Goal: Task Accomplishment & Management: Manage account settings

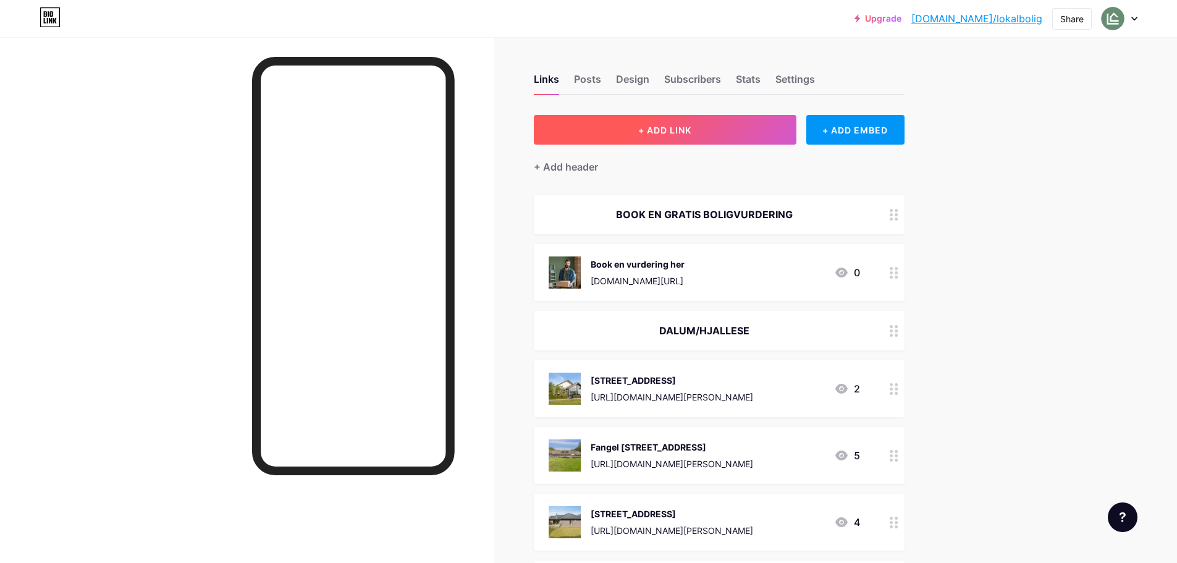
click at [755, 142] on button "+ ADD LINK" at bounding box center [665, 130] width 263 height 30
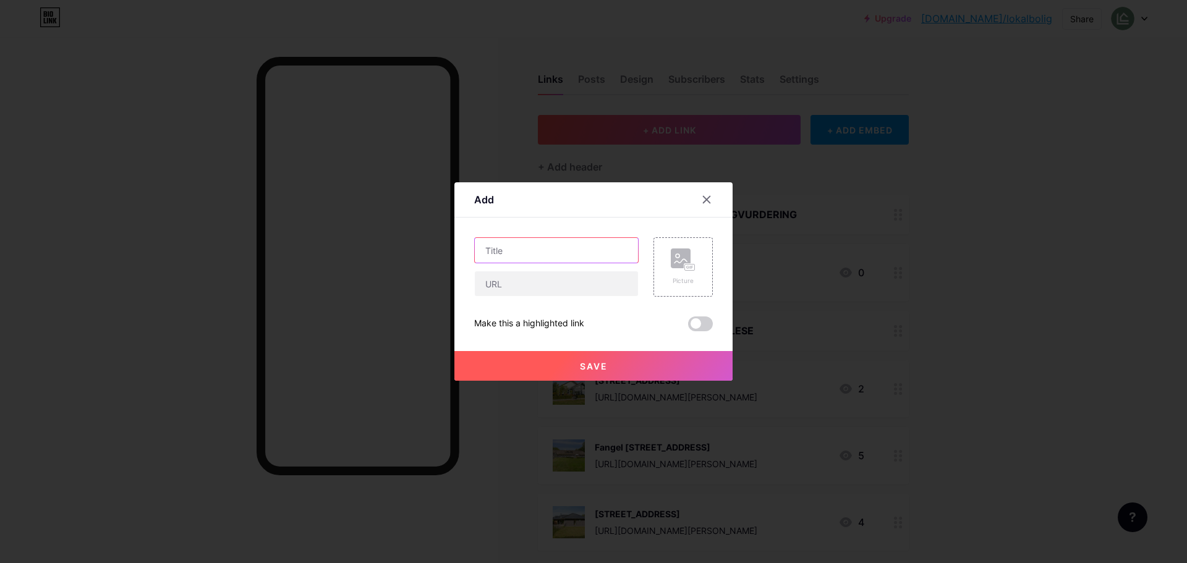
click at [560, 248] on input "text" at bounding box center [556, 250] width 163 height 25
type input "[STREET_ADDRESS]"
click at [588, 294] on input "text" at bounding box center [556, 283] width 163 height 25
click at [681, 274] on div "Picture" at bounding box center [683, 266] width 25 height 37
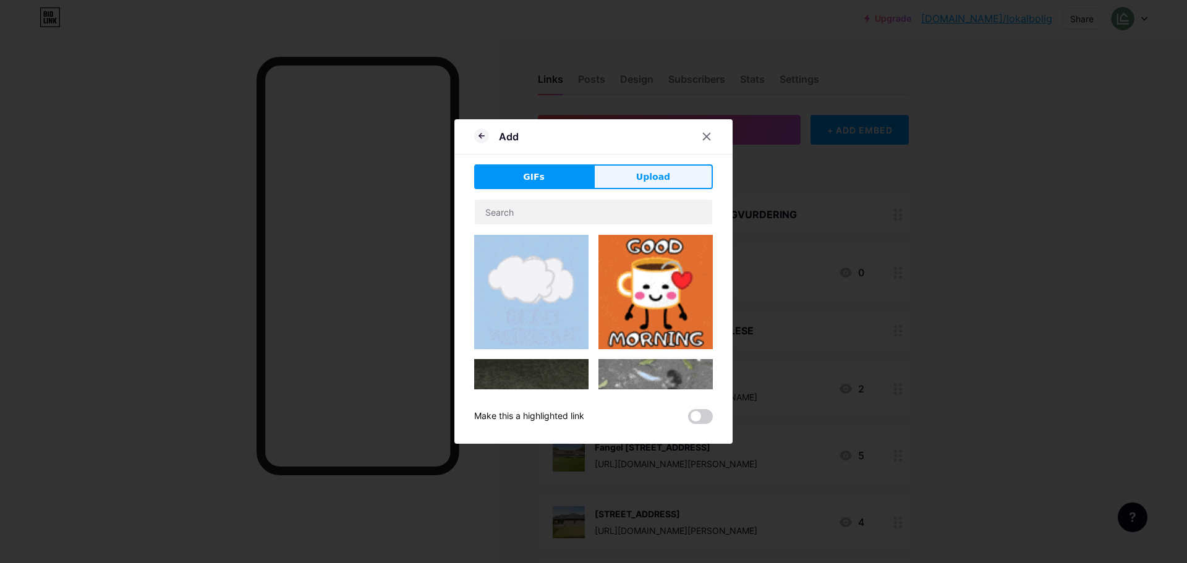
click at [656, 174] on span "Upload" at bounding box center [653, 177] width 34 height 13
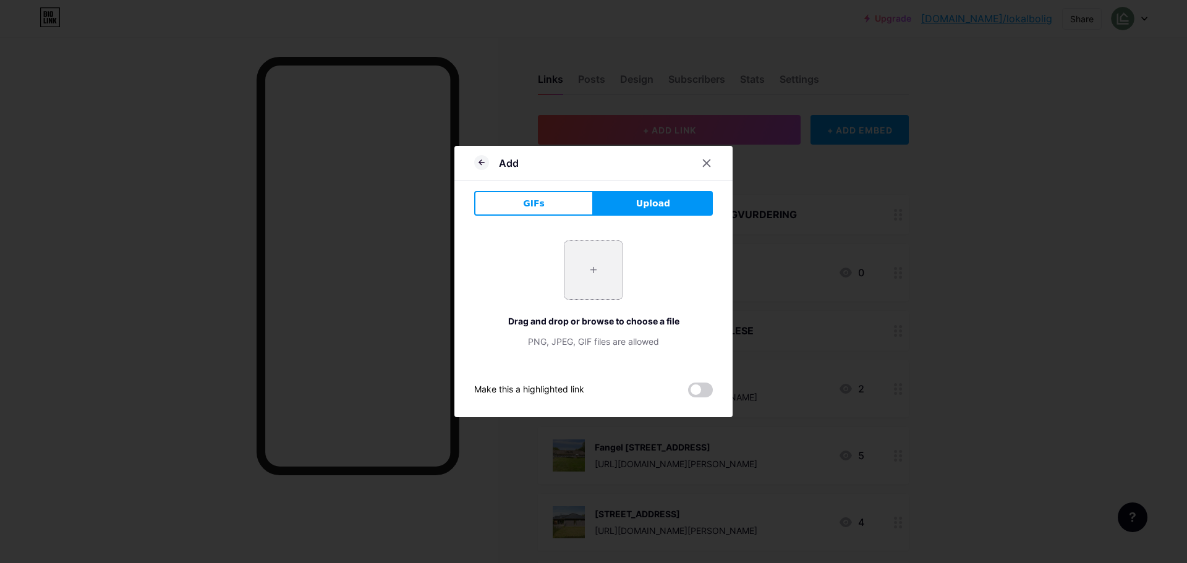
click at [597, 277] on input "file" at bounding box center [593, 270] width 58 height 58
type input "C:\fakepath\DSC03632.webp"
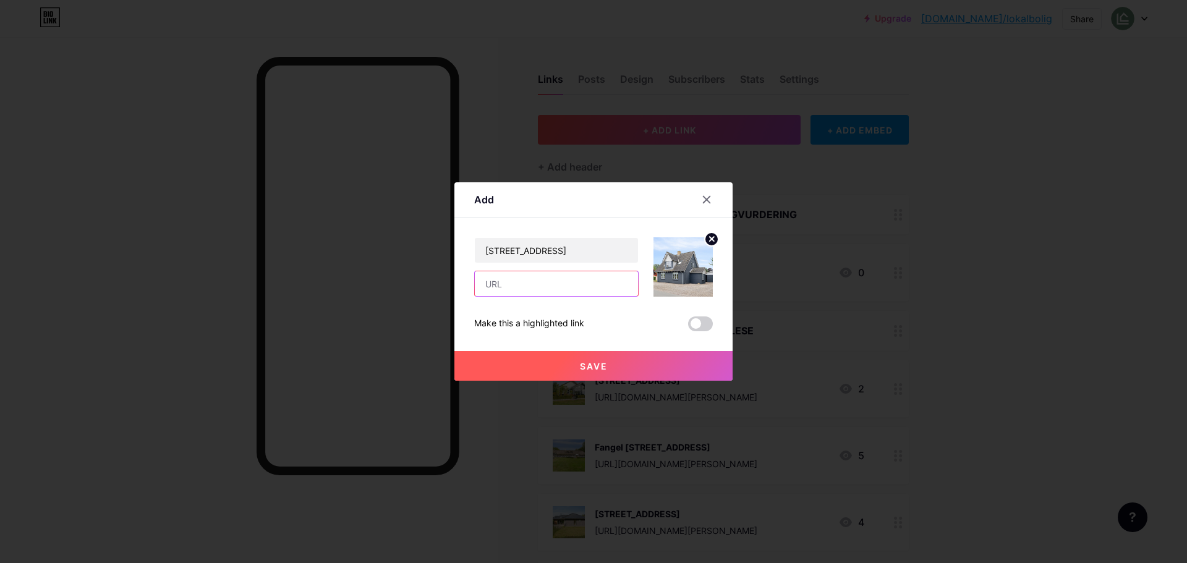
click at [535, 287] on input "text" at bounding box center [556, 283] width 163 height 25
paste input "[URL][DOMAIN_NAME][PERSON_NAME]"
type input "[URL][DOMAIN_NAME][PERSON_NAME]"
click at [616, 373] on button "Save" at bounding box center [593, 366] width 278 height 30
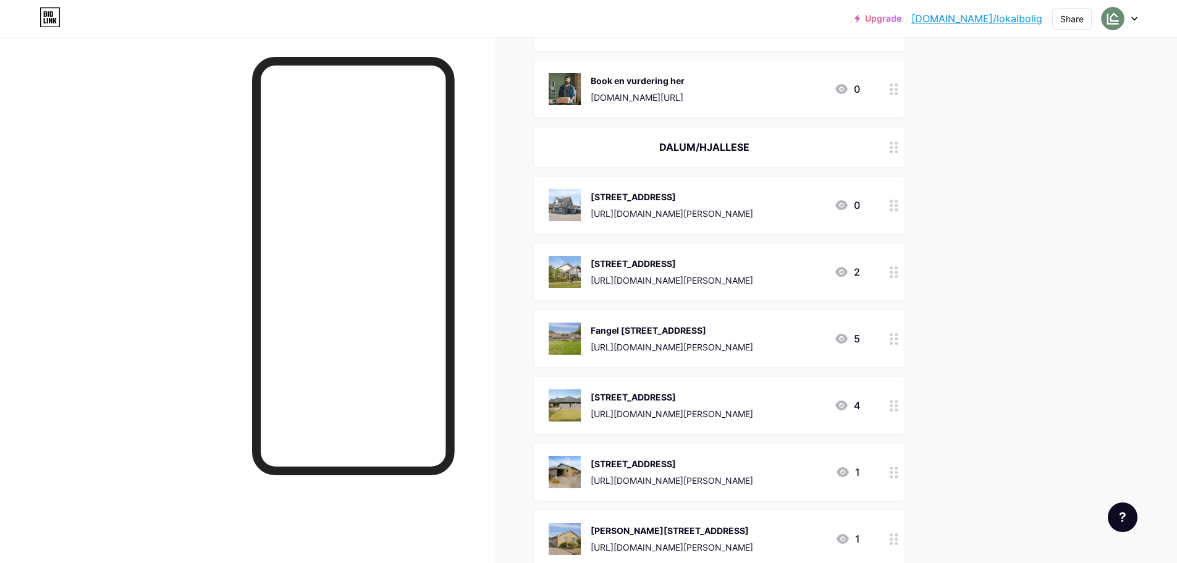
scroll to position [185, 0]
click at [753, 192] on div "[STREET_ADDRESS]" at bounding box center [672, 195] width 163 height 13
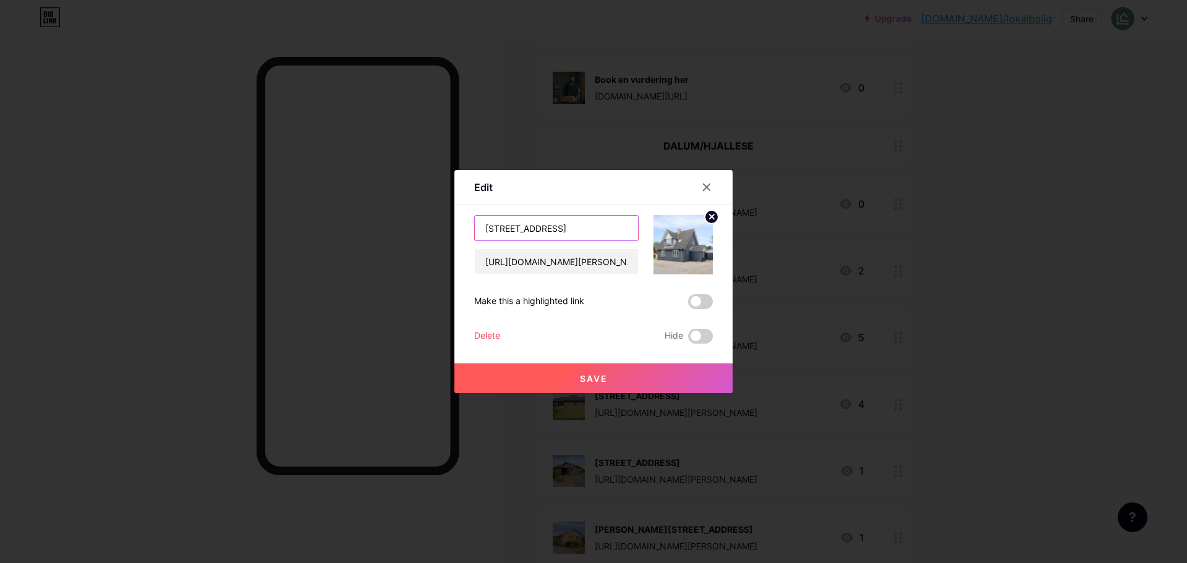
click at [623, 231] on input "[STREET_ADDRESS]" at bounding box center [556, 228] width 163 height 25
type input "[STREET_ADDRESS]"
click at [640, 364] on button "Save" at bounding box center [593, 378] width 278 height 30
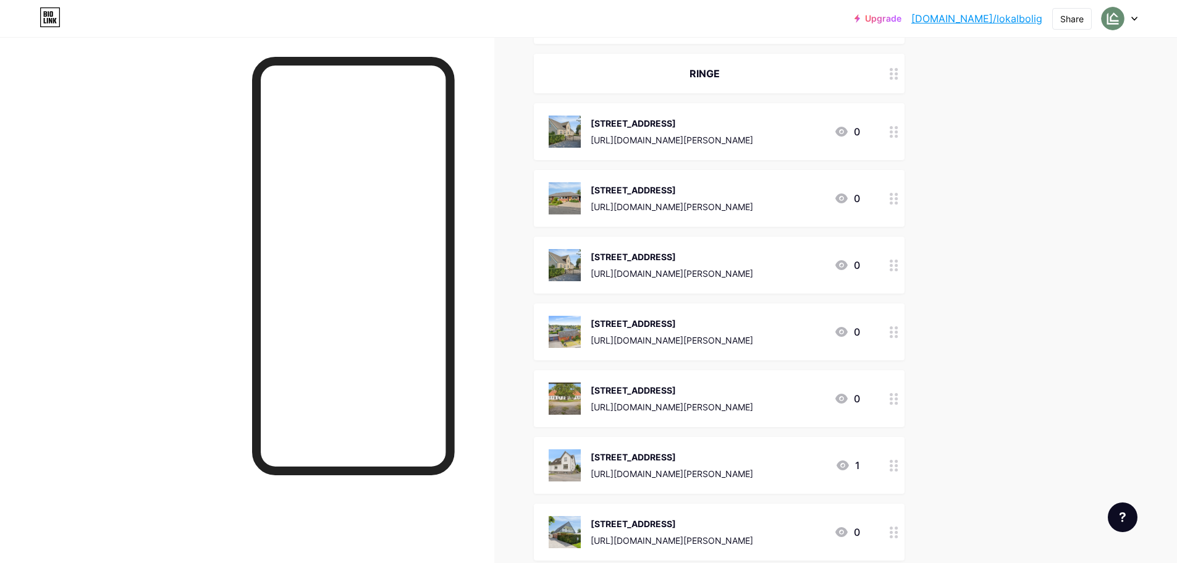
scroll to position [3150, 0]
click at [900, 264] on div at bounding box center [894, 265] width 21 height 57
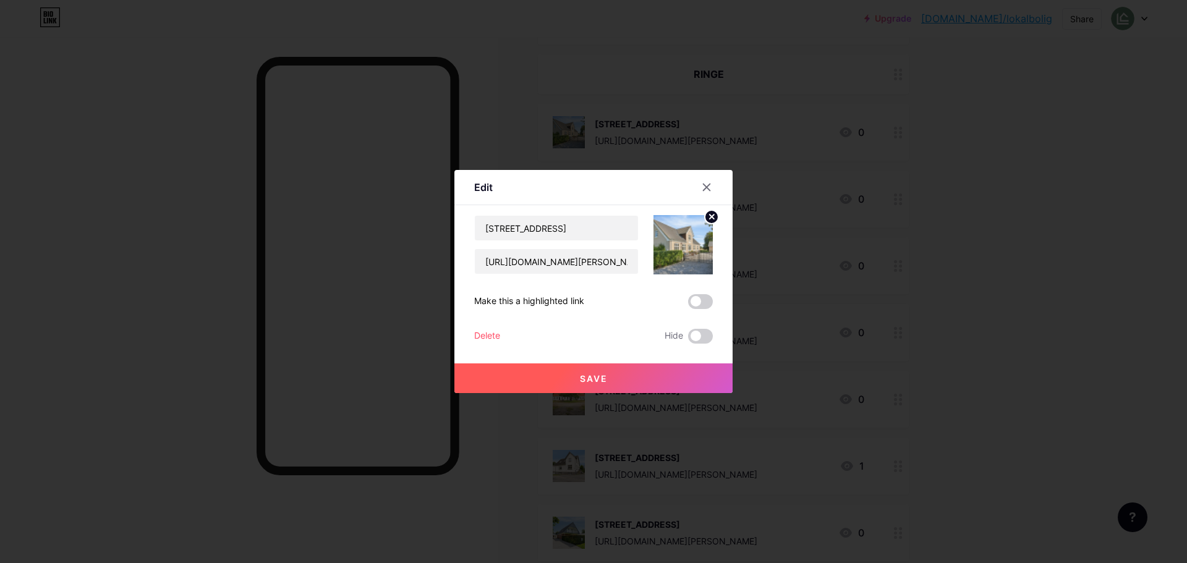
click at [476, 335] on div "Delete" at bounding box center [487, 336] width 26 height 15
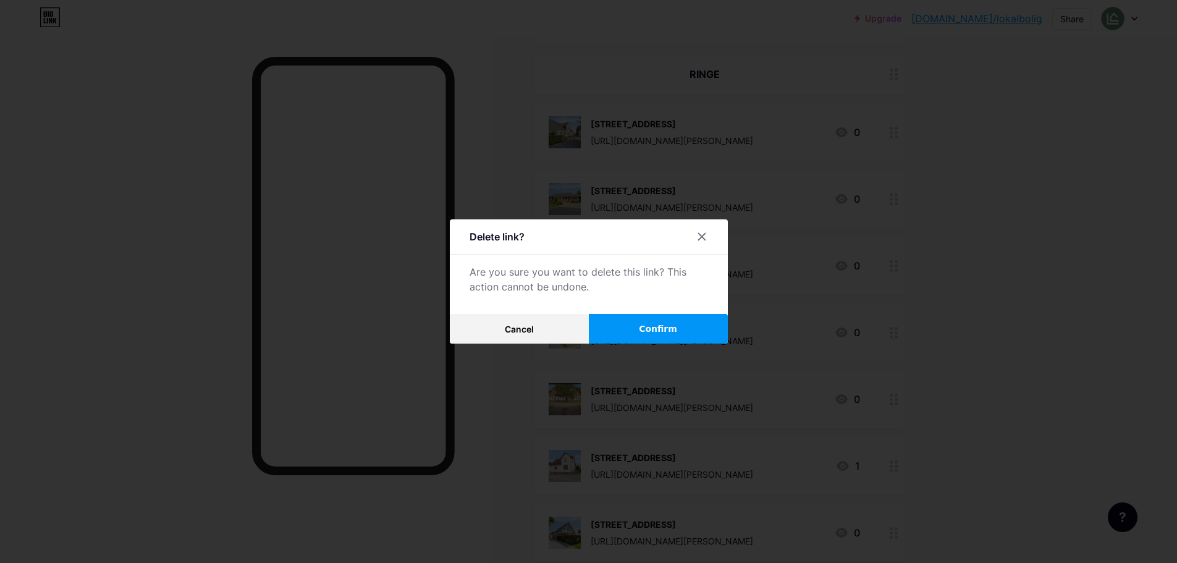
click at [670, 327] on span "Confirm" at bounding box center [658, 329] width 38 height 13
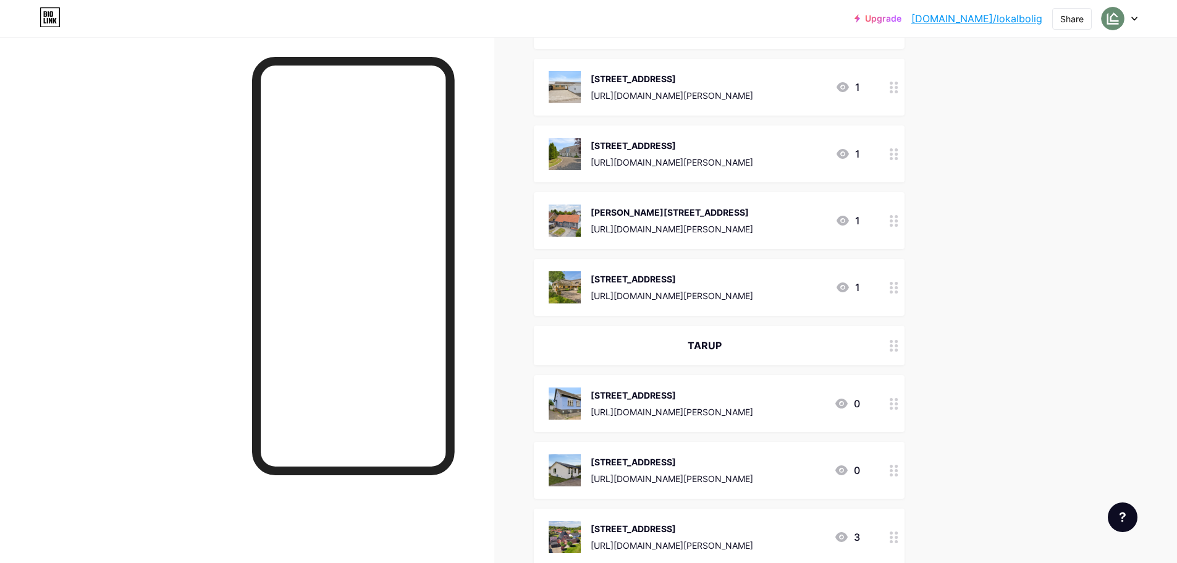
scroll to position [1600, 0]
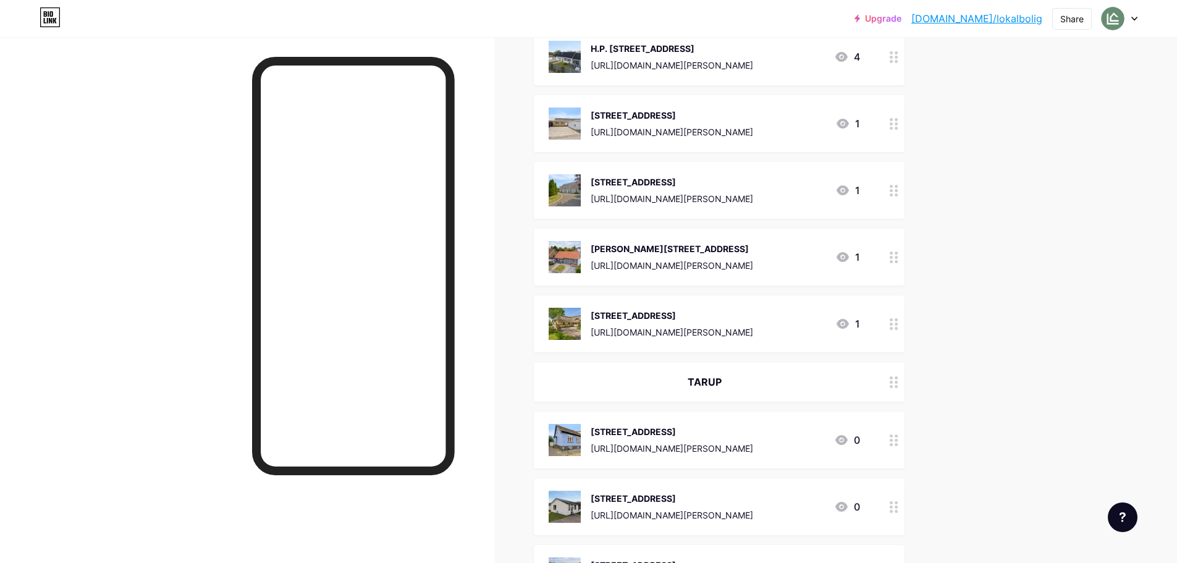
click at [753, 115] on div "[STREET_ADDRESS]" at bounding box center [672, 115] width 163 height 13
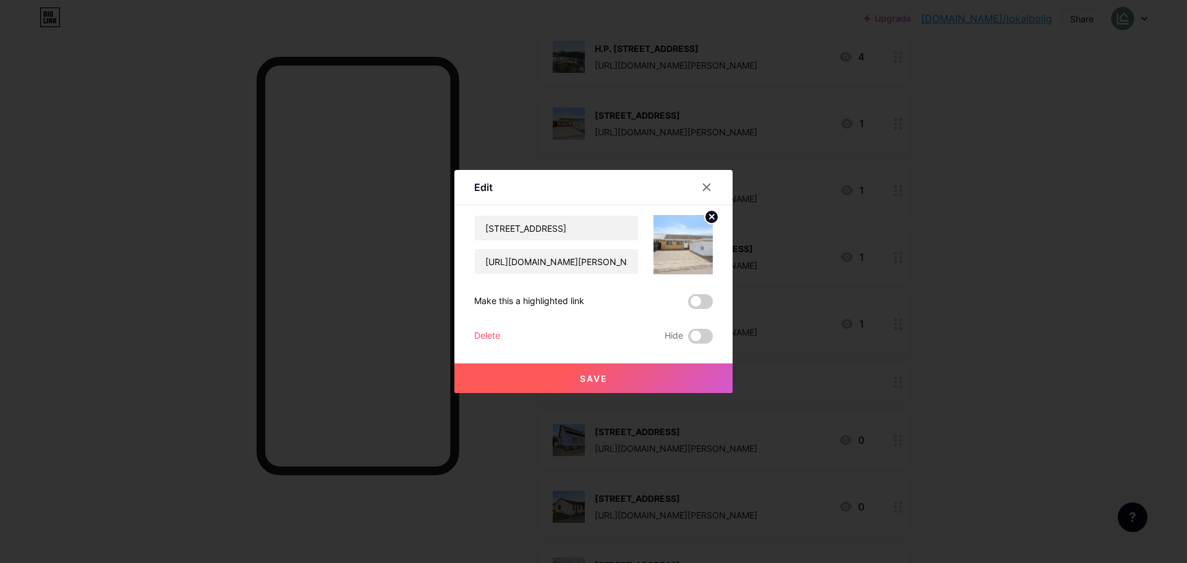
click at [475, 330] on div "Delete" at bounding box center [487, 336] width 26 height 15
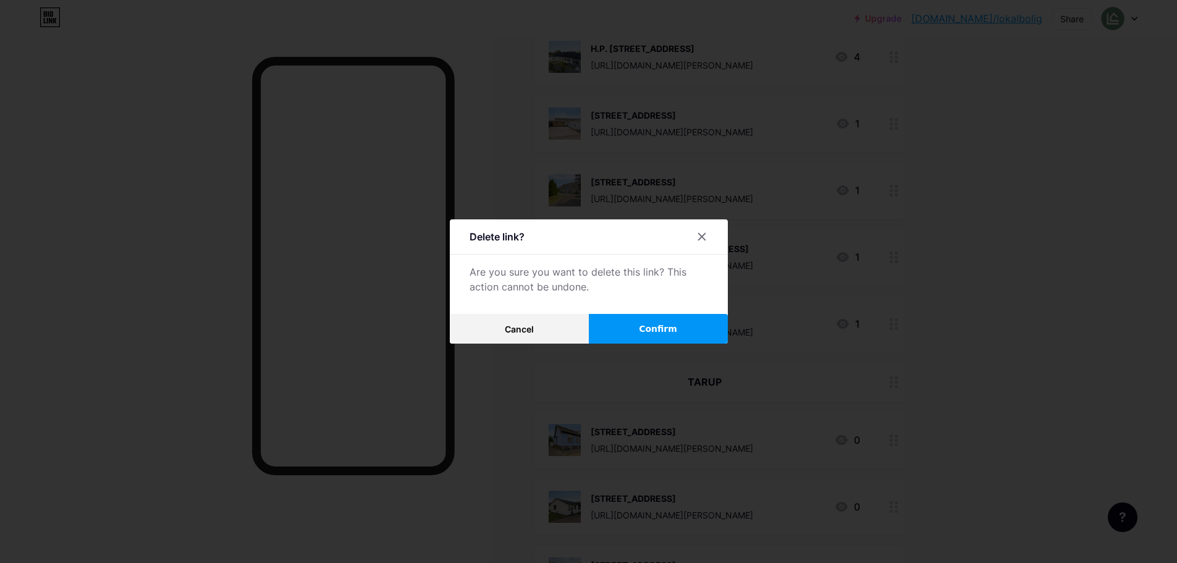
click at [660, 321] on button "Confirm" at bounding box center [658, 329] width 139 height 30
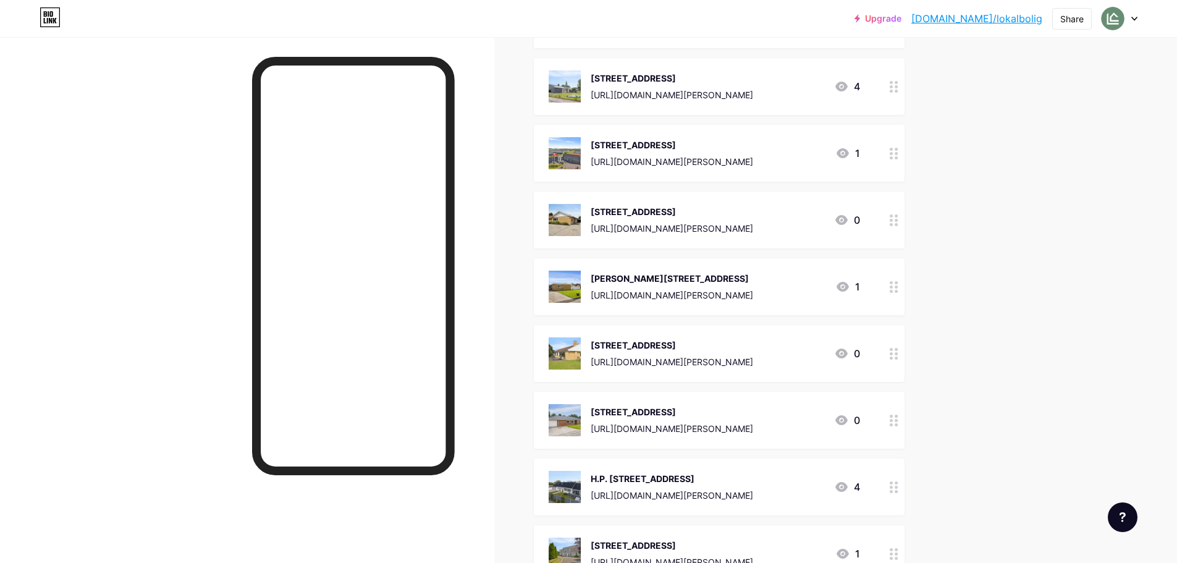
scroll to position [1169, 0]
click at [753, 205] on div "[STREET_ADDRESS] [URL][DOMAIN_NAME][PERSON_NAME]" at bounding box center [672, 221] width 163 height 32
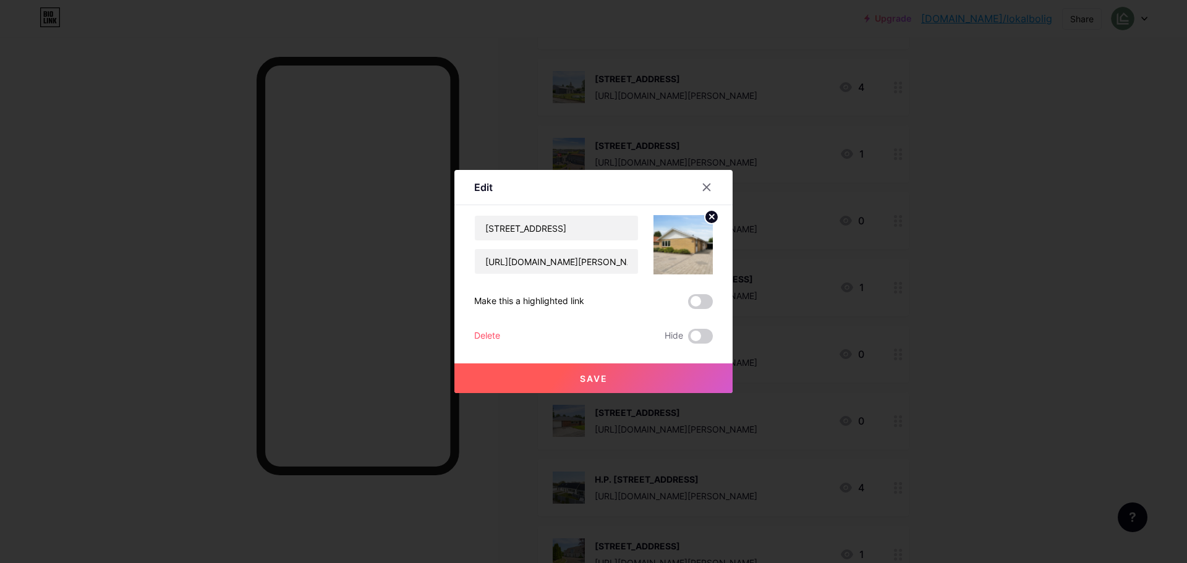
click at [487, 337] on div "Delete" at bounding box center [487, 336] width 26 height 15
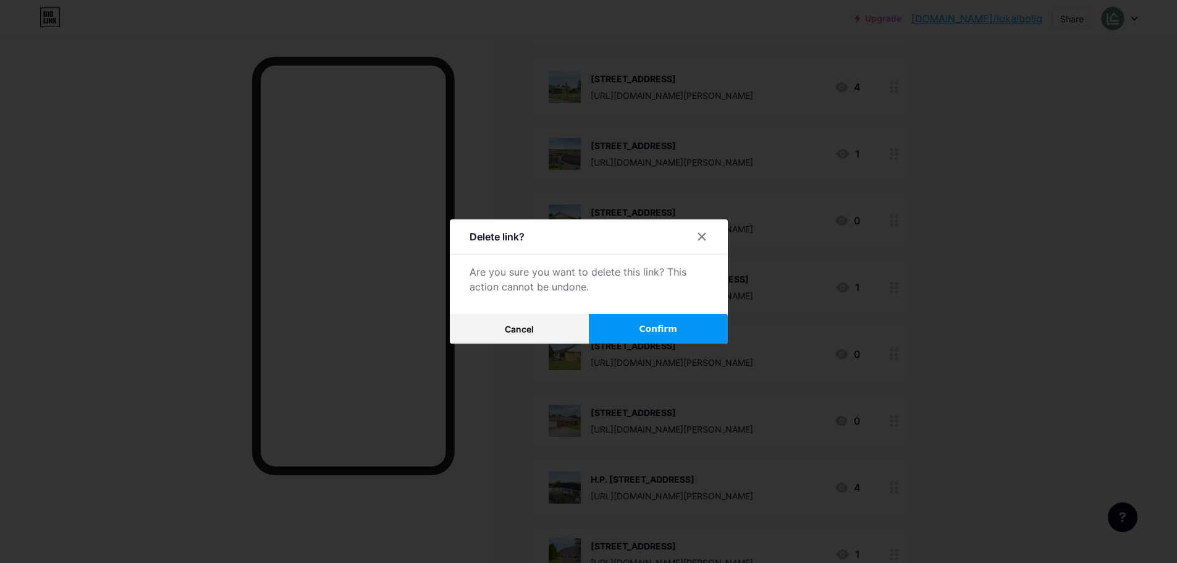
click at [644, 334] on button "Confirm" at bounding box center [658, 329] width 139 height 30
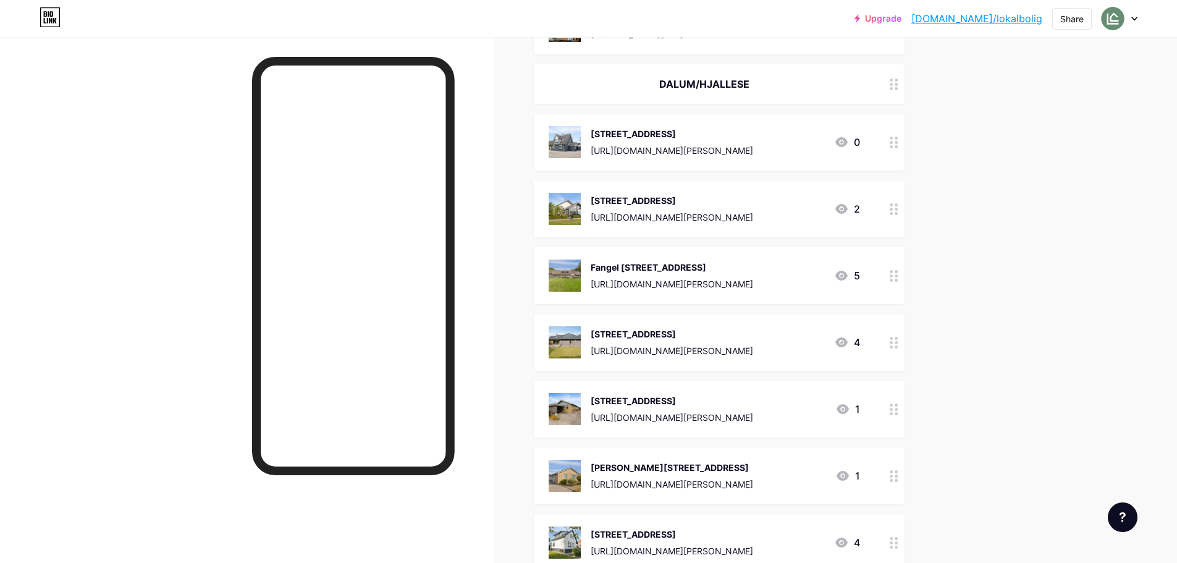
scroll to position [246, 0]
